Goal: Find contact information: Find contact information

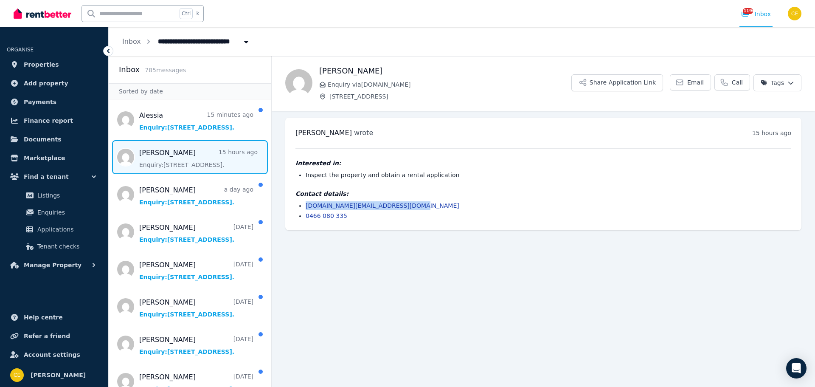
drag, startPoint x: 408, startPoint y: 206, endPoint x: 303, endPoint y: 208, distance: 104.9
click at [305, 206] on ul "[DOMAIN_NAME][EMAIL_ADDRESS][DOMAIN_NAME] 0466 080 335" at bounding box center [543, 210] width 496 height 19
copy link "[DOMAIN_NAME][EMAIL_ADDRESS][DOMAIN_NAME]"
drag, startPoint x: 347, startPoint y: 218, endPoint x: 306, endPoint y: 230, distance: 43.0
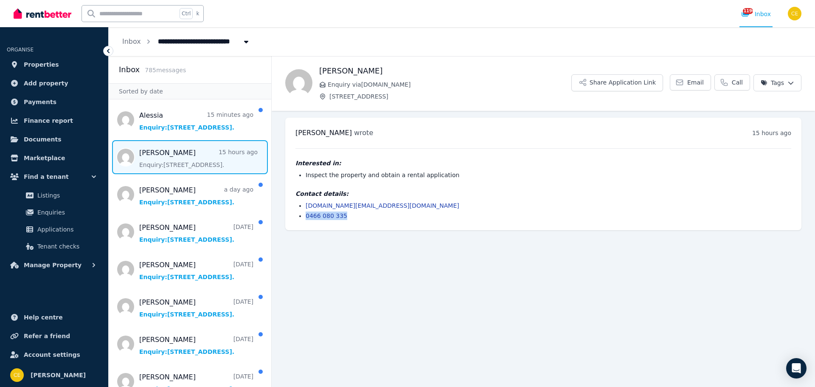
click at [298, 221] on div "[PERSON_NAME] wrote 15 hours ago 5:15 pm [DATE][DATE] Interested in: Inspect th…" at bounding box center [543, 174] width 516 height 112
copy link "0466 080 335"
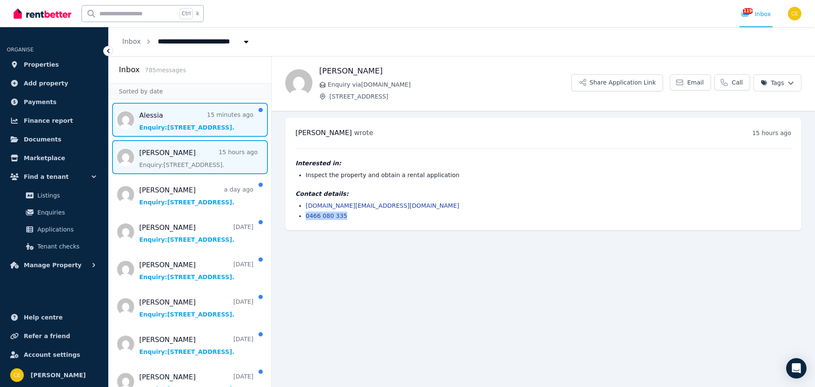
click at [219, 119] on span "Message list" at bounding box center [190, 120] width 163 height 34
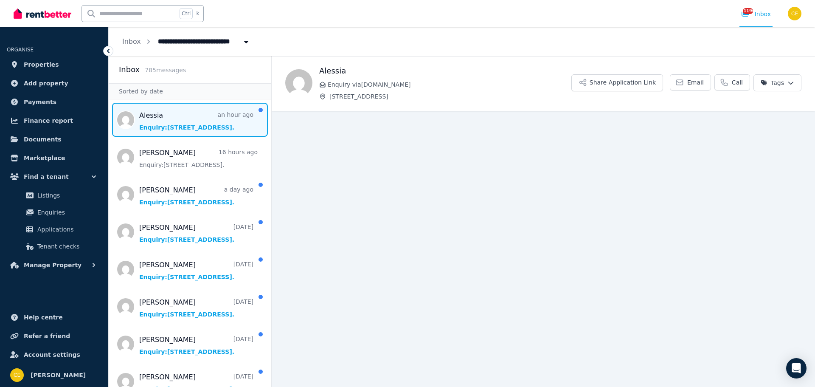
click at [184, 124] on span "Message list" at bounding box center [190, 120] width 163 height 34
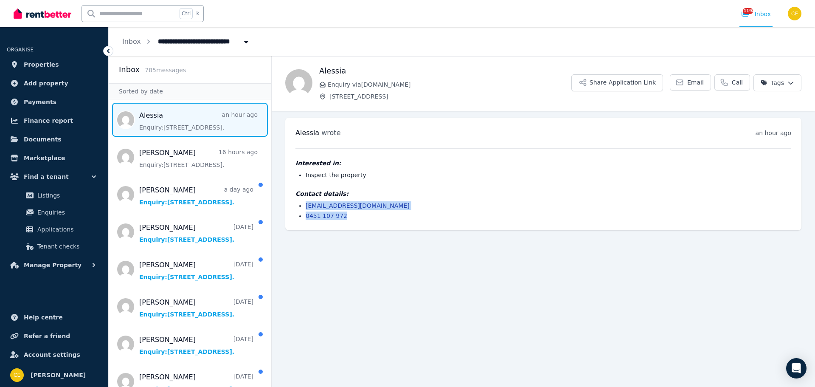
drag, startPoint x: 402, startPoint y: 210, endPoint x: 303, endPoint y: 209, distance: 99.3
click at [303, 209] on ul "[EMAIL_ADDRESS][DOMAIN_NAME] 0451 107 972" at bounding box center [543, 210] width 496 height 19
click at [363, 215] on li "0451 107 972" at bounding box center [549, 215] width 486 height 8
drag, startPoint x: 354, startPoint y: 204, endPoint x: 299, endPoint y: 203, distance: 55.2
click at [306, 203] on li "[EMAIL_ADDRESS][DOMAIN_NAME]" at bounding box center [549, 205] width 486 height 8
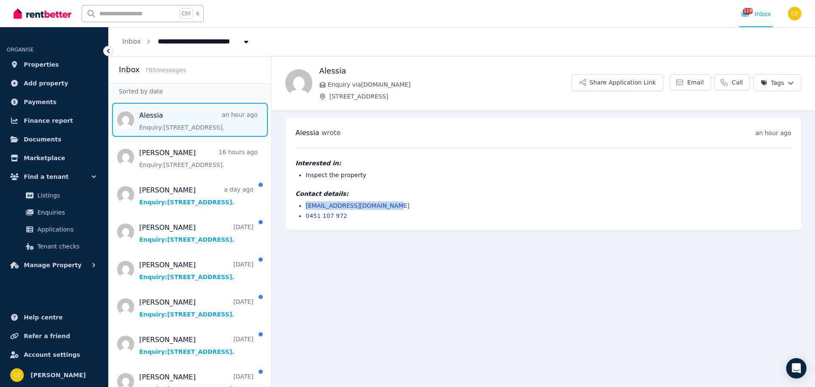
copy link "[EMAIL_ADDRESS][DOMAIN_NAME]"
drag, startPoint x: 344, startPoint y: 218, endPoint x: 300, endPoint y: 219, distance: 44.6
click at [306, 219] on li "0451 107 972" at bounding box center [549, 215] width 486 height 8
copy link "0451 107 972"
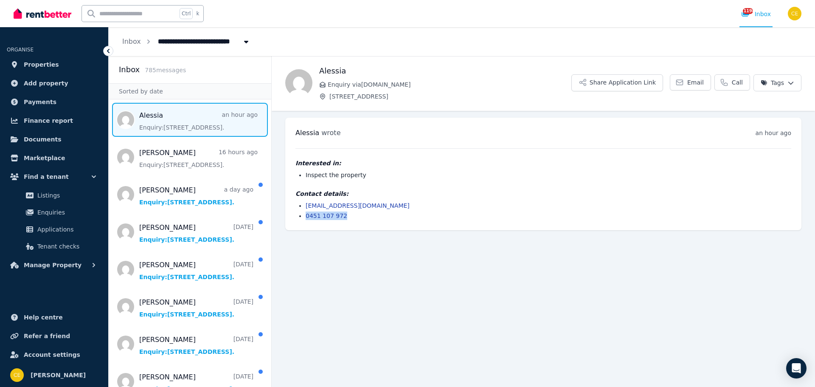
click at [489, 242] on main "Back Alessia Enquiry via [DOMAIN_NAME] [STREET_ADDRESS] Share Application Link …" at bounding box center [543, 221] width 543 height 331
